Goal: Transaction & Acquisition: Purchase product/service

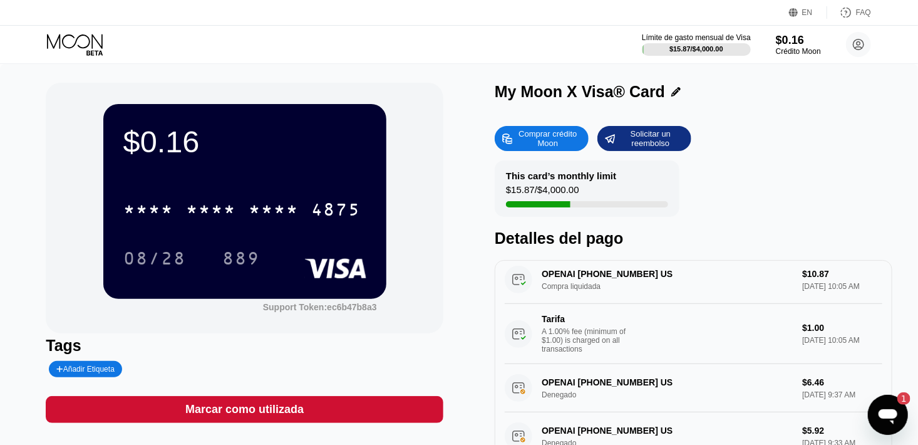
click at [548, 147] on div "Comprar crédito Moon" at bounding box center [548, 138] width 69 height 20
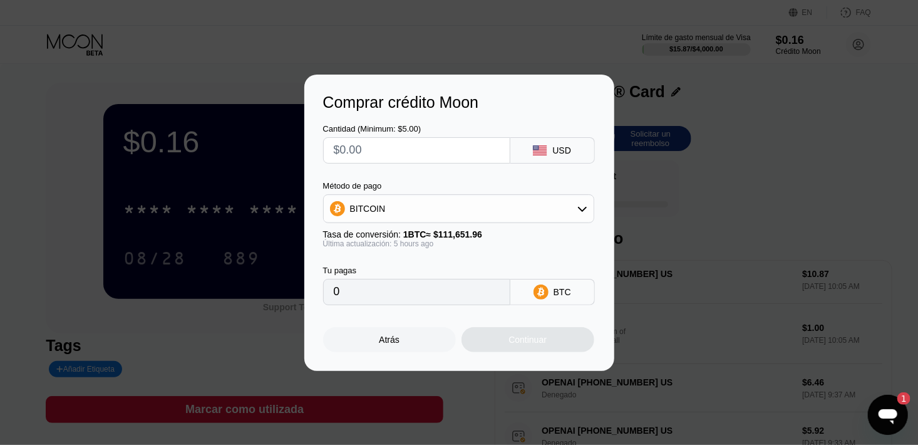
click at [408, 207] on div "BITCOIN" at bounding box center [459, 208] width 270 height 25
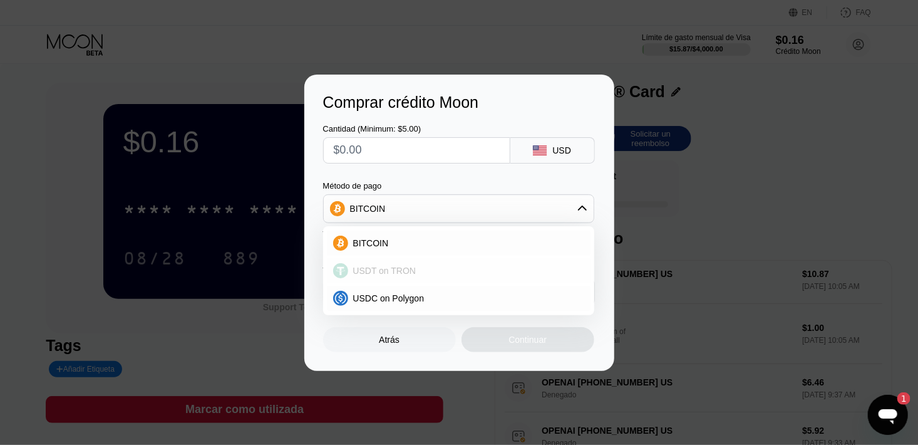
click at [371, 269] on span "USDT on TRON" at bounding box center [384, 271] width 63 height 10
type input "0.00"
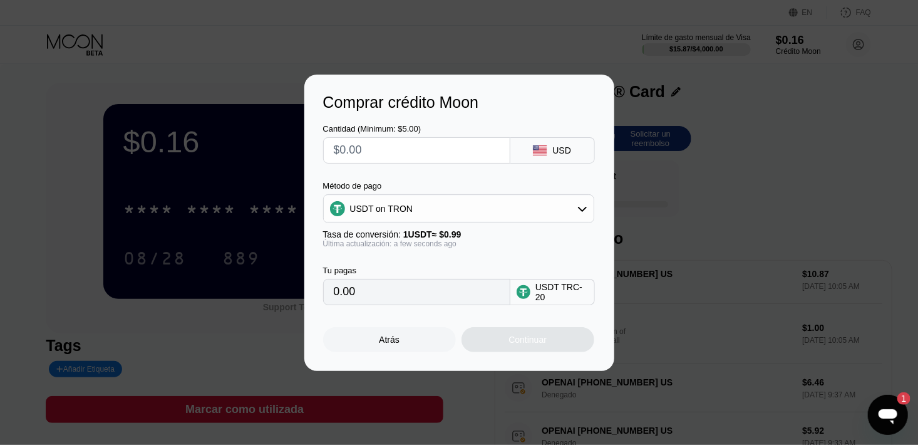
click at [436, 304] on input "0.00" at bounding box center [417, 291] width 166 height 25
click at [462, 147] on input "text" at bounding box center [417, 150] width 166 height 25
type input "$1"
type input "1.01"
type input "$15"
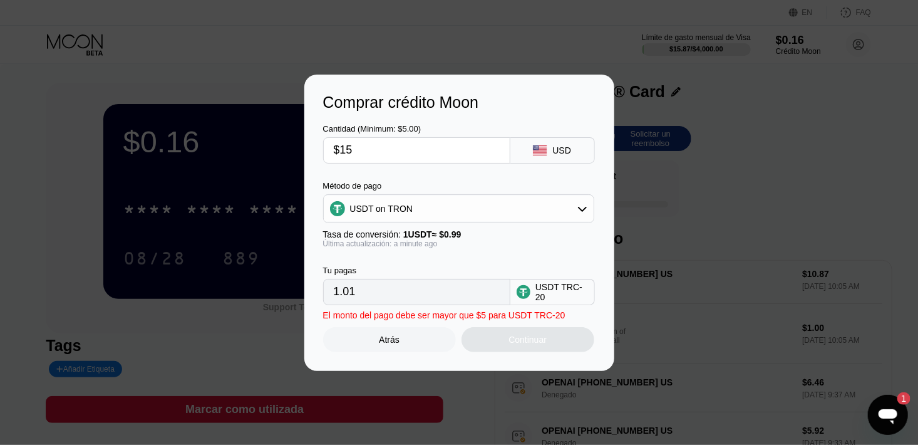
type input "15.15"
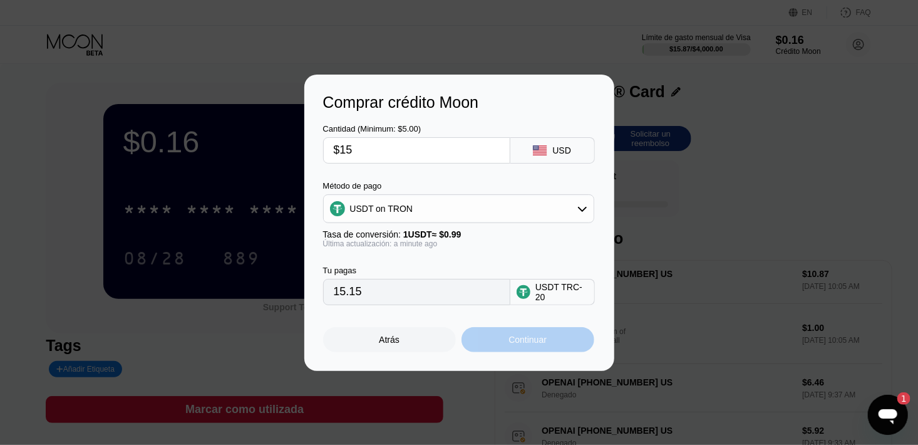
click at [548, 346] on div "Continuar" at bounding box center [528, 339] width 133 height 25
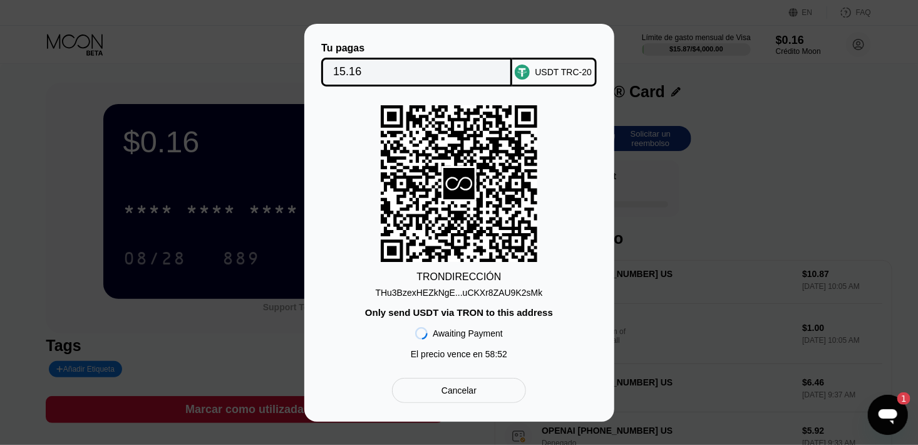
click at [480, 395] on div "Cancelar" at bounding box center [458, 390] width 133 height 25
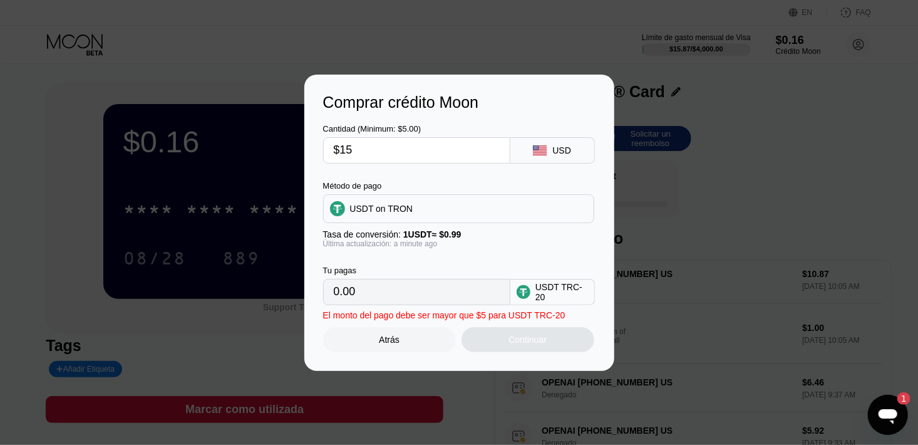
type input "15.15"
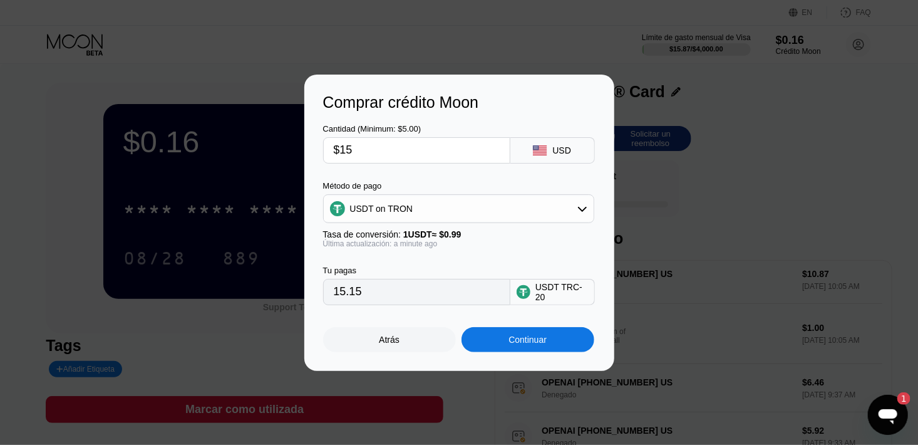
click at [430, 152] on input "$15" at bounding box center [417, 150] width 166 height 25
type input "$1"
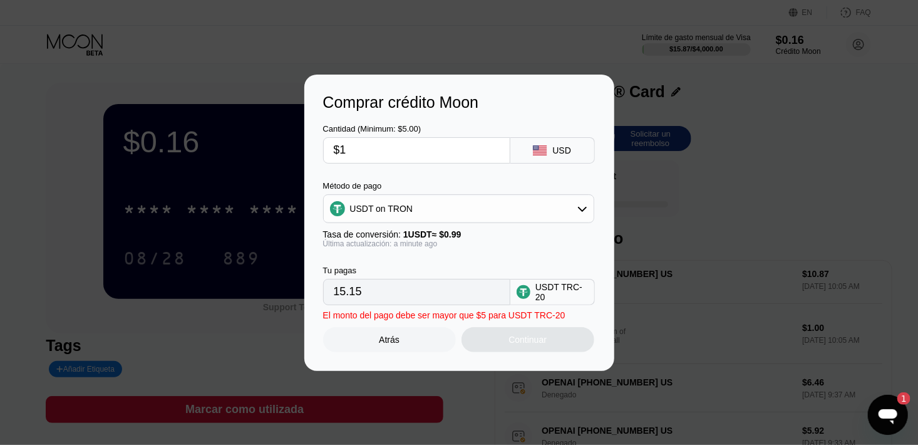
type input "1.01"
type input "$14"
type input "14.14"
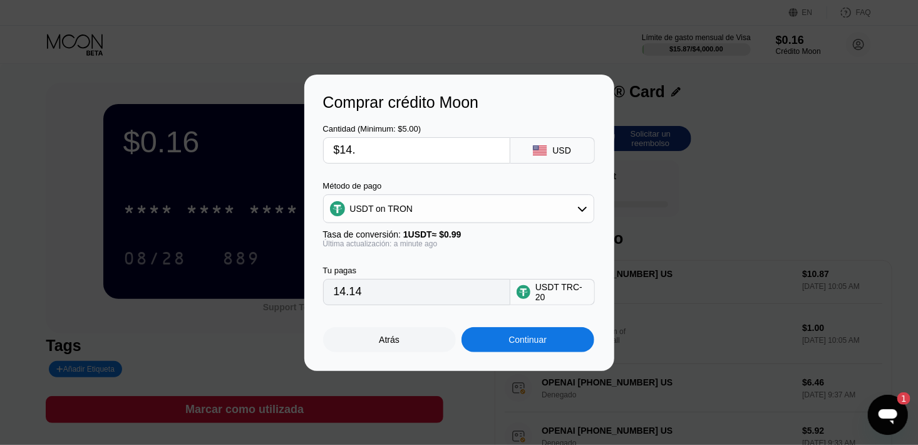
type input "$14.8"
type input "14.95"
type input "$14."
type input "14.14"
type input "$14.9"
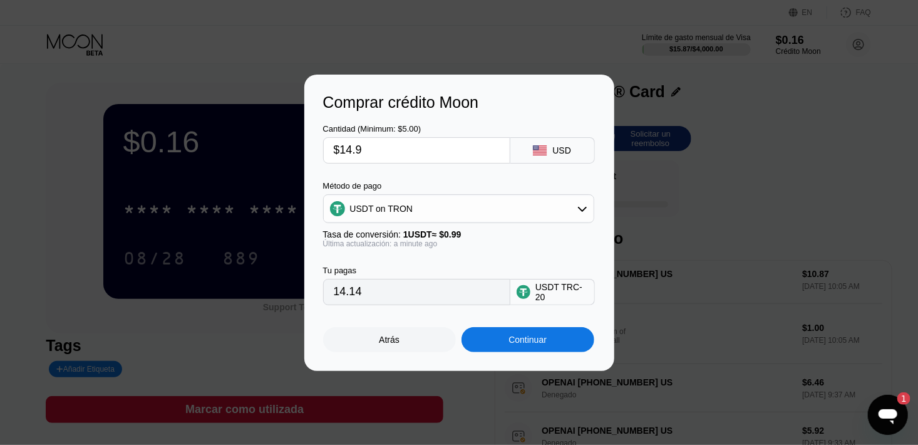
type input "15.05"
type input "$14."
type input "14.14"
type input "$14.8"
type input "14.95"
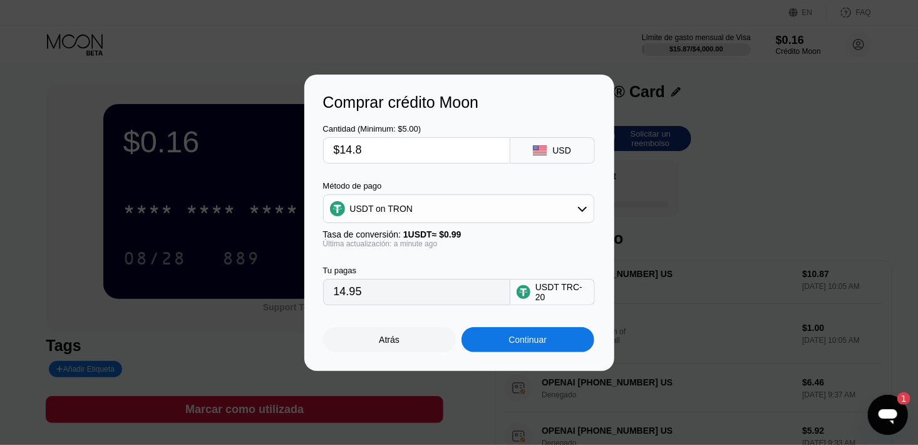
type input "$14.85"
type input "15.00"
click at [351, 152] on input "$14.85" at bounding box center [417, 150] width 166 height 25
type input "$1.85"
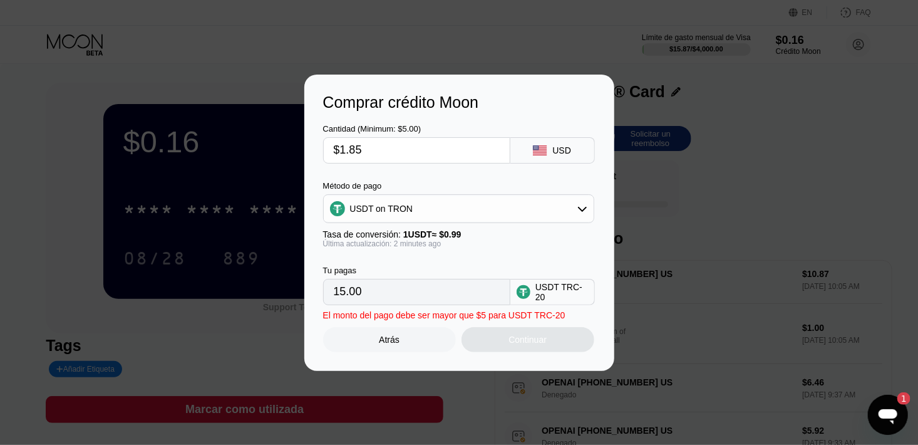
type input "1.87"
type input "$13.85"
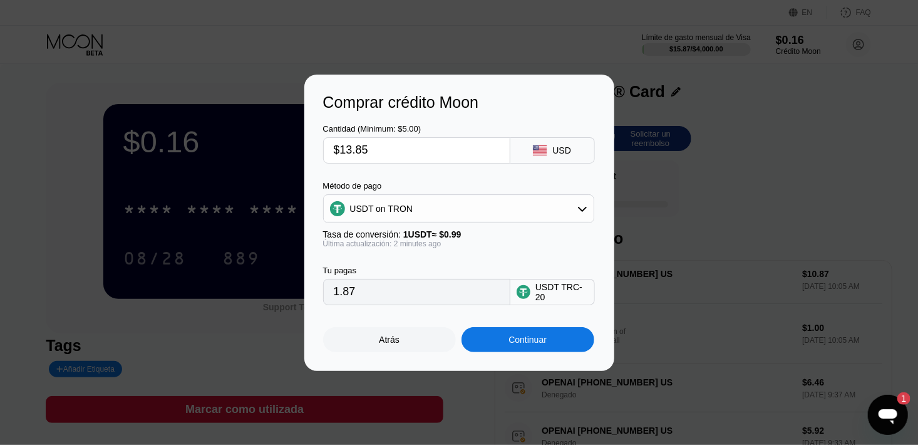
type input "13.99"
click at [387, 155] on input "$13.85" at bounding box center [417, 150] width 166 height 25
type input "$13.8"
type input "13.94"
type input "$13.86"
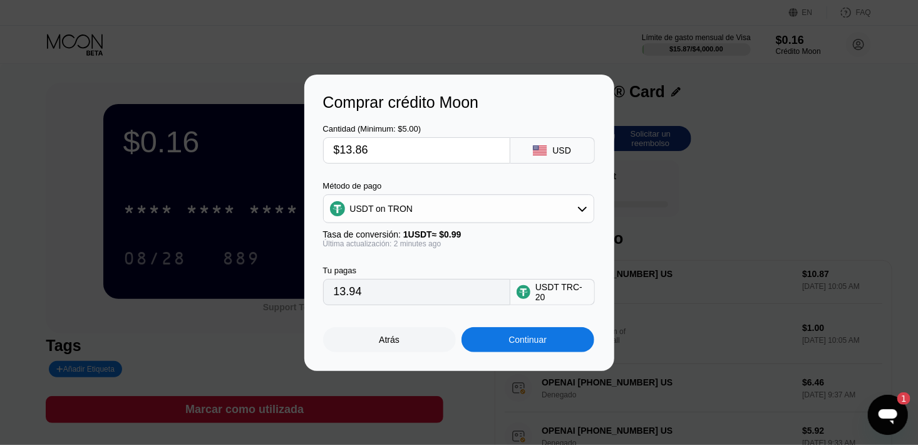
type input "14.00"
type input "$13.86"
click at [489, 348] on div "Continuar" at bounding box center [528, 339] width 133 height 25
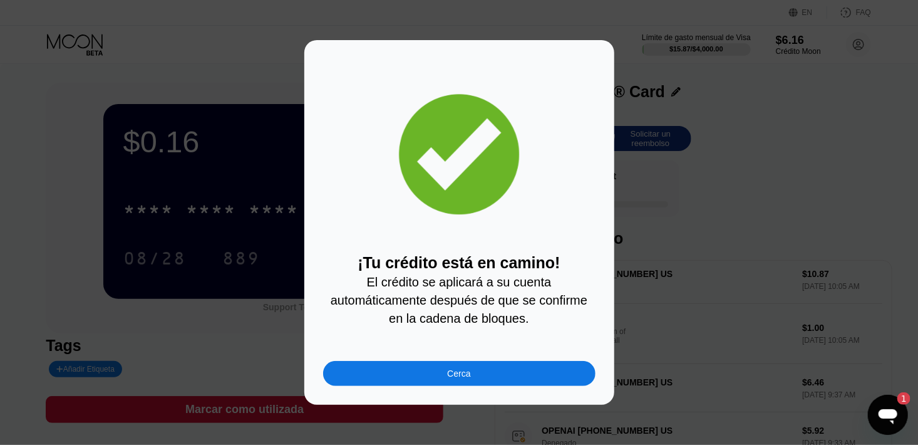
click at [472, 383] on div "Cerca" at bounding box center [459, 373] width 272 height 25
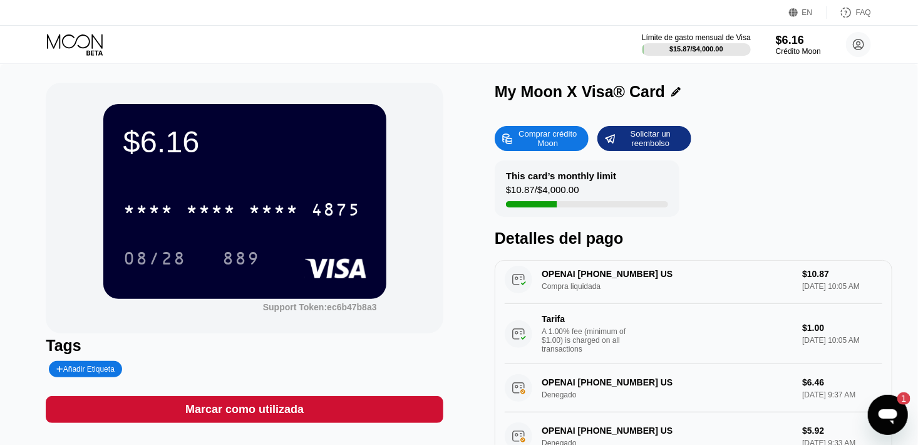
click at [891, 415] on icon "Abrir ventana de mensajería, 1 mensaje sin leer" at bounding box center [887, 415] width 19 height 15
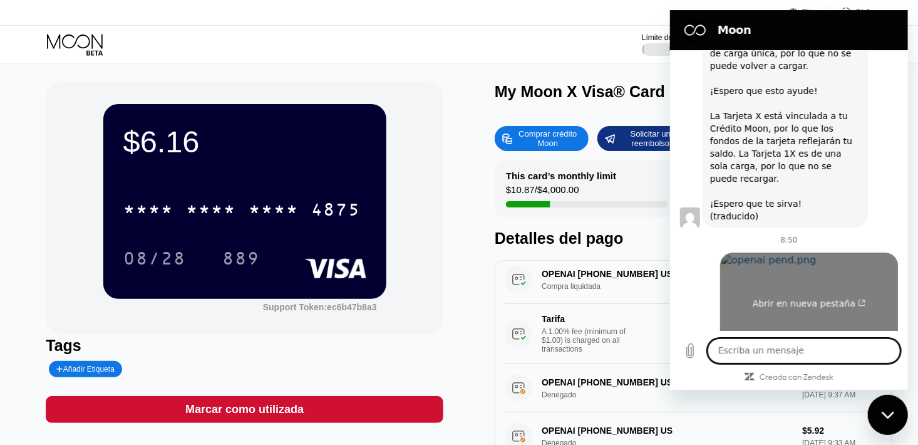
scroll to position [1678, 0]
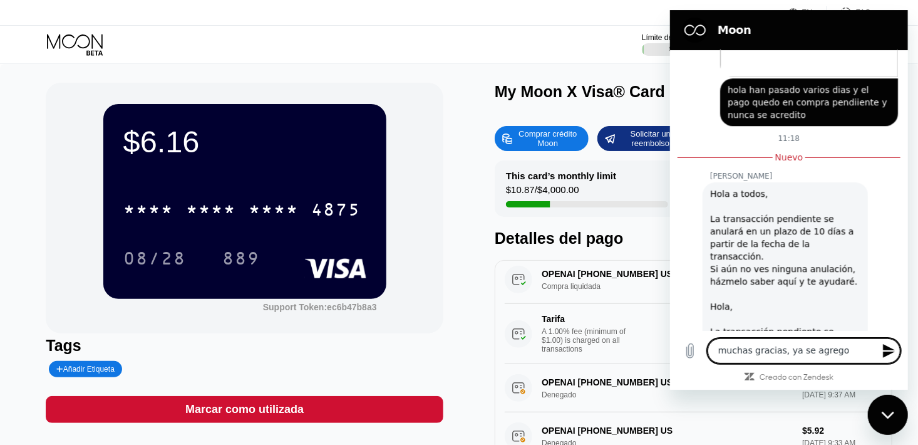
type textarea "muchas gracias, ya se agrego"
click at [888, 358] on button "Enviar mensaje" at bounding box center [887, 350] width 25 height 25
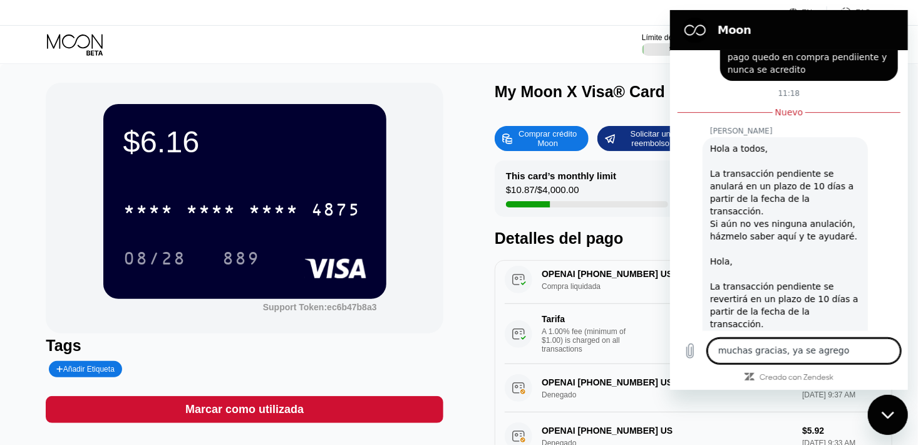
scroll to position [1726, 0]
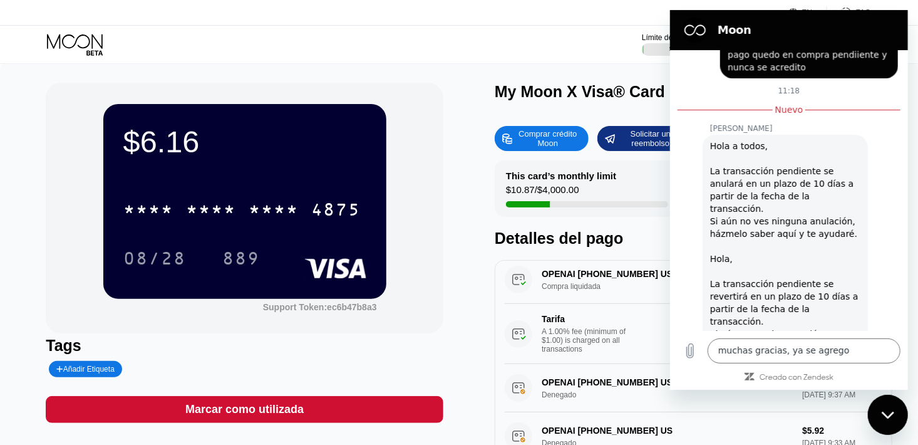
click at [462, 38] on div "Límite de gasto mensual de Visa $15.87 / $4,000.00 $6.16 Crédito Moon Jesus Lar…" at bounding box center [459, 45] width 918 height 38
click at [454, 152] on div "$6.16 * * * * * * * * * * * * 4875 08/28 889 Support Token: ec6b47b8a3 Tags Aña…" at bounding box center [459, 281] width 826 height 397
click at [888, 403] on div "Cerrar ventana de mensajería" at bounding box center [888, 414] width 38 height 38
